Goal: Obtain resource: Download file/media

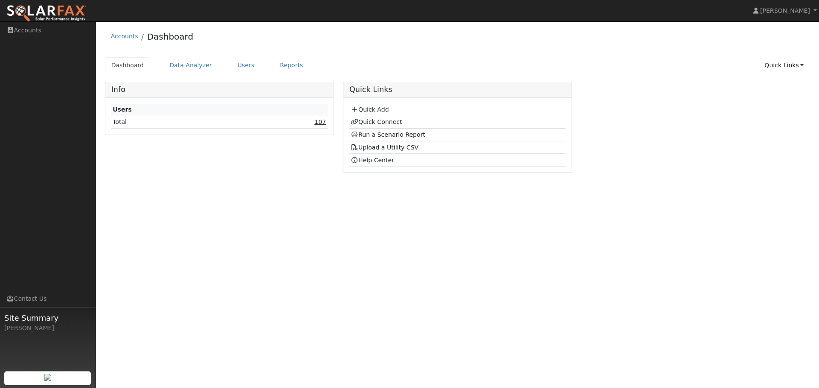
click at [321, 120] on link "107" at bounding box center [320, 122] width 12 height 7
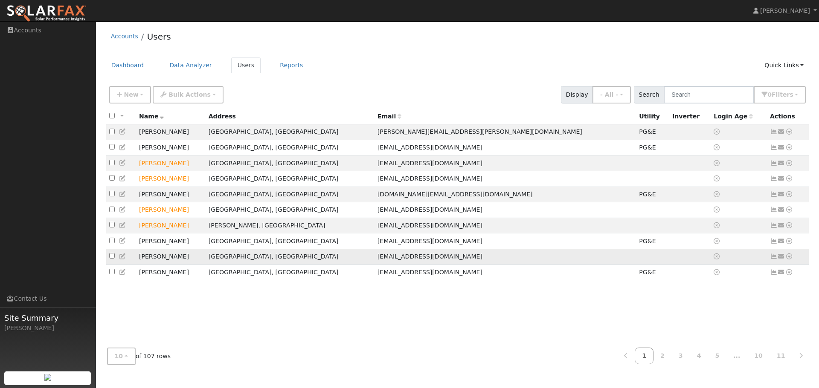
click at [787, 260] on icon at bounding box center [789, 257] width 8 height 6
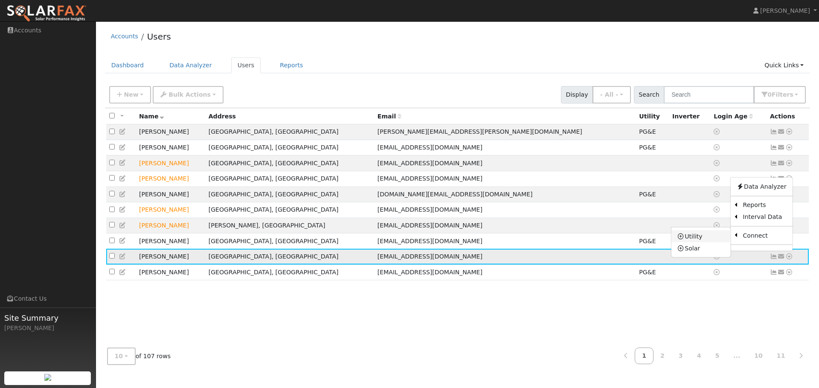
click at [684, 239] on icon at bounding box center [681, 236] width 8 height 6
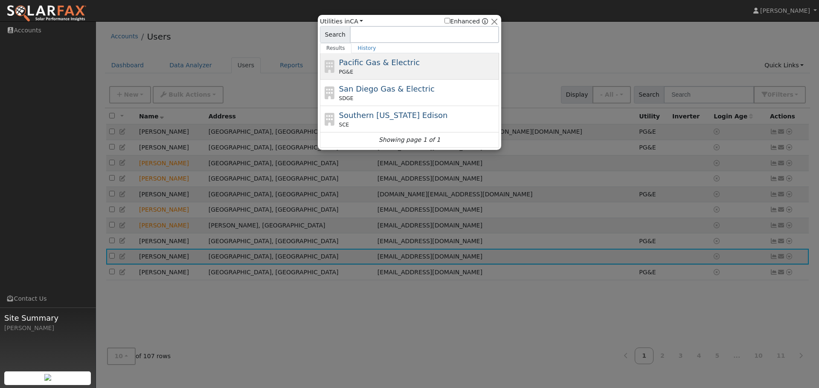
click at [365, 61] on span "Pacific Gas & Electric" at bounding box center [379, 62] width 81 height 9
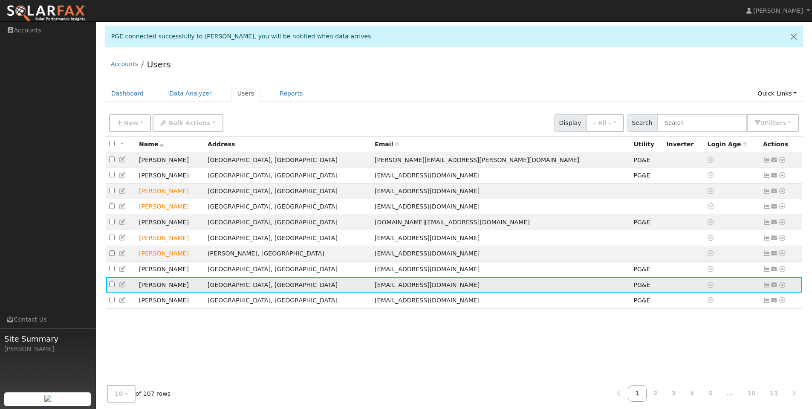
click at [784, 288] on icon at bounding box center [782, 285] width 8 height 6
click at [674, 258] on link "Solar" at bounding box center [694, 252] width 59 height 12
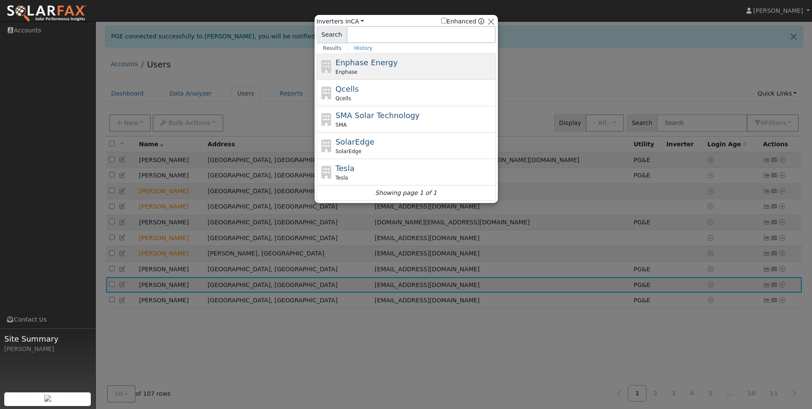
click at [375, 61] on span "Enphase Energy" at bounding box center [367, 62] width 62 height 9
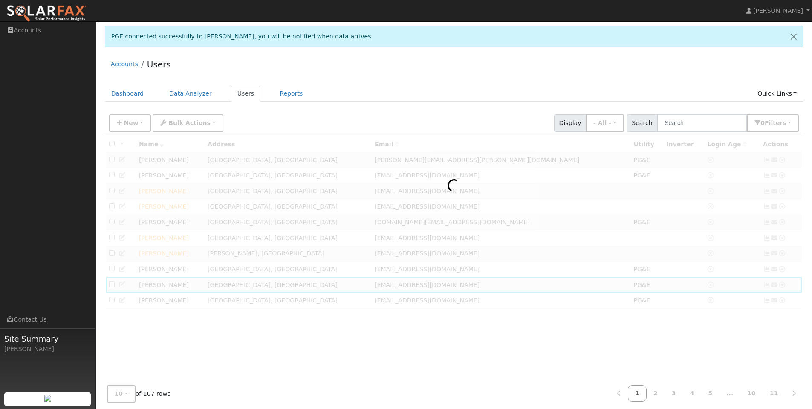
click at [544, 68] on div "Accounts Users" at bounding box center [454, 66] width 699 height 26
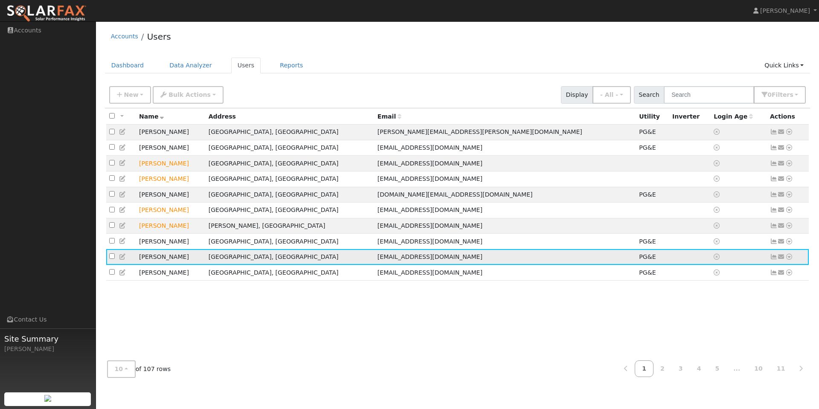
click at [789, 260] on icon at bounding box center [789, 257] width 8 height 6
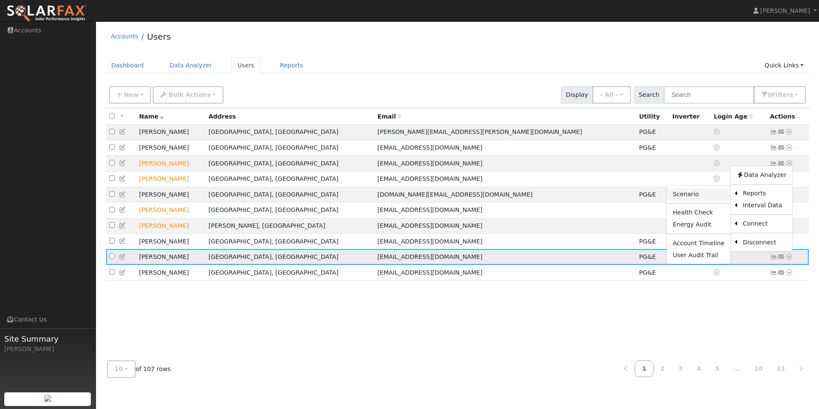
click at [690, 200] on link "Scenario" at bounding box center [698, 194] width 64 height 12
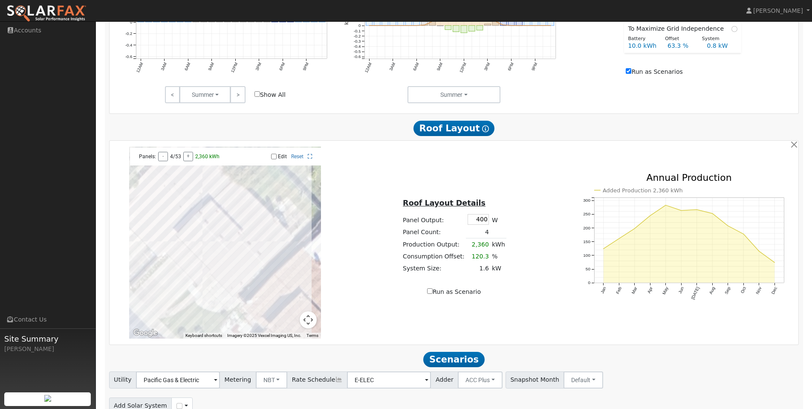
scroll to position [256, 0]
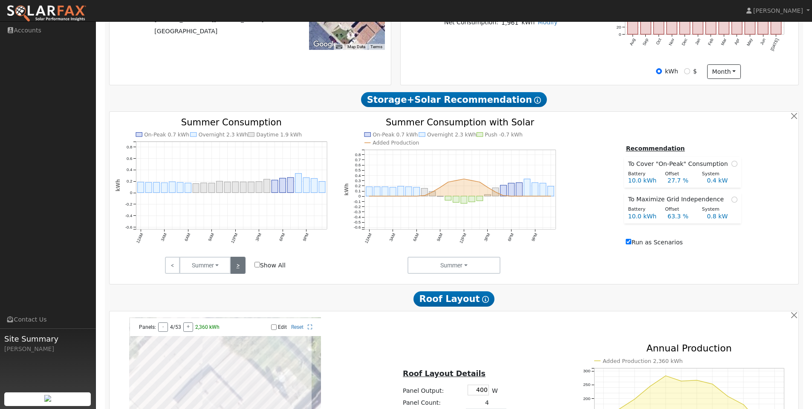
click at [236, 270] on link ">" at bounding box center [237, 265] width 15 height 17
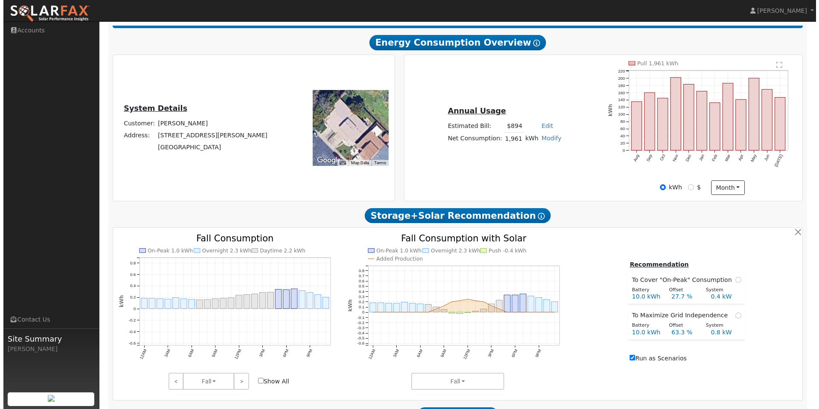
scroll to position [0, 0]
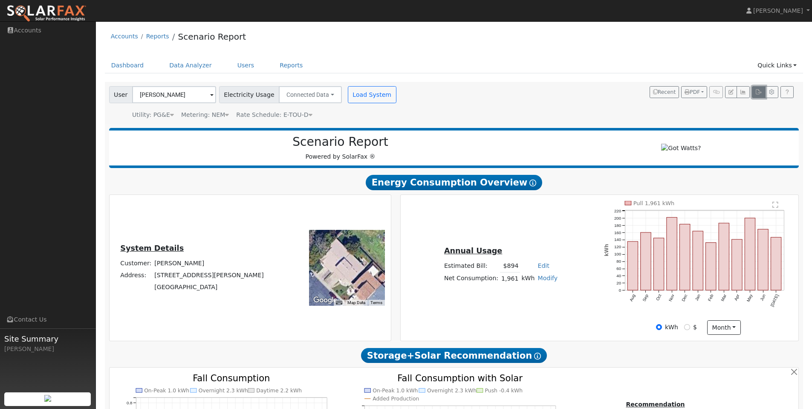
click at [755, 94] on button "button" at bounding box center [758, 92] width 13 height 12
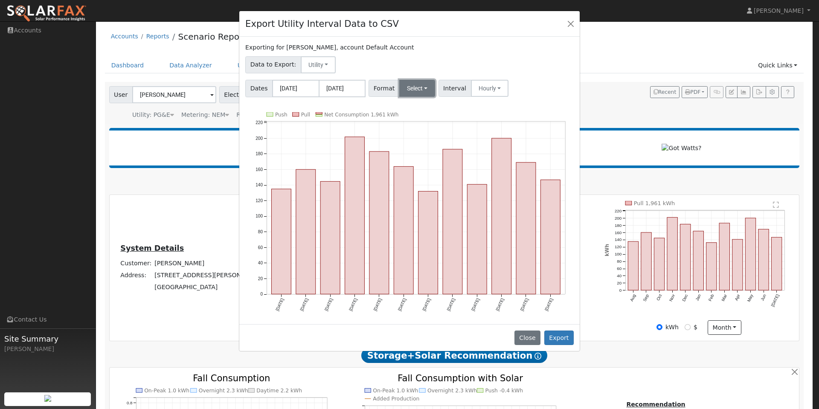
click at [410, 90] on button "Select" at bounding box center [417, 88] width 36 height 17
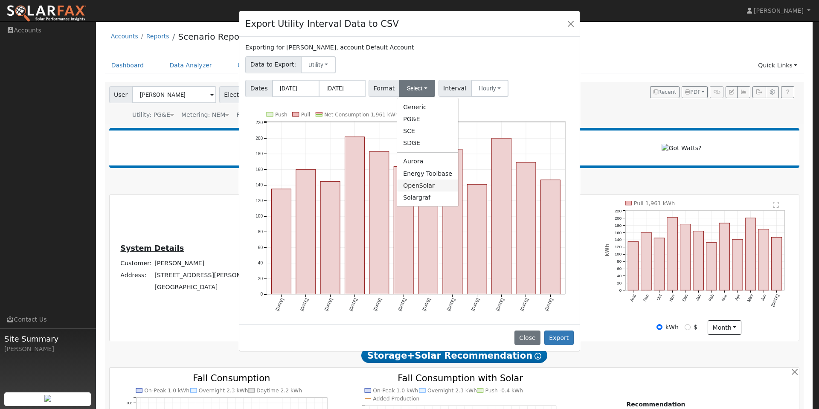
click at [421, 182] on link "OpenSolar" at bounding box center [427, 185] width 61 height 12
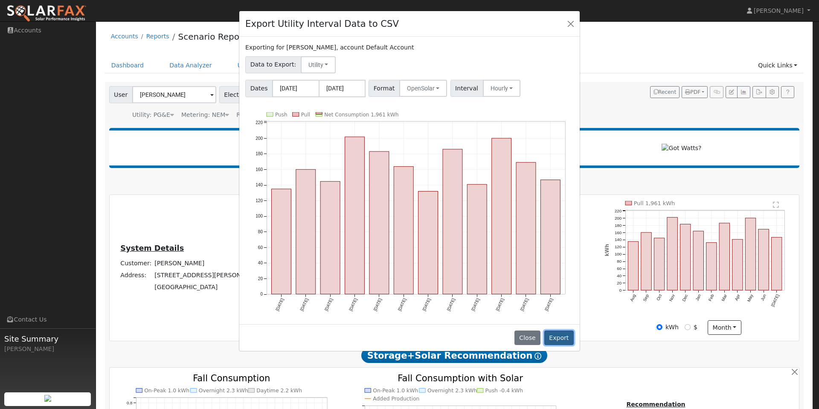
click at [566, 339] on button "Export" at bounding box center [558, 337] width 29 height 14
